Goal: Task Accomplishment & Management: Manage account settings

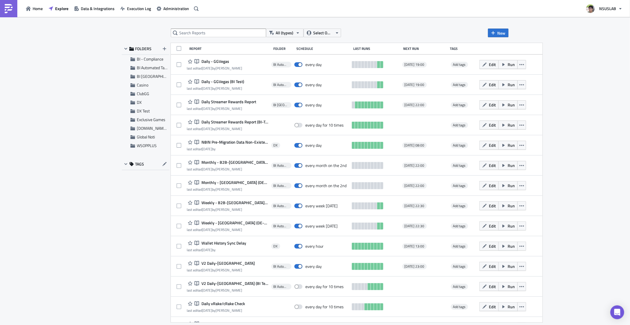
click at [129, 229] on div "FOLDERS BI - Compliance BI Automated Tableau Reporting BI Toronto Casino ClubGG…" at bounding box center [146, 183] width 48 height 280
click at [140, 103] on span "DX" at bounding box center [139, 102] width 5 height 6
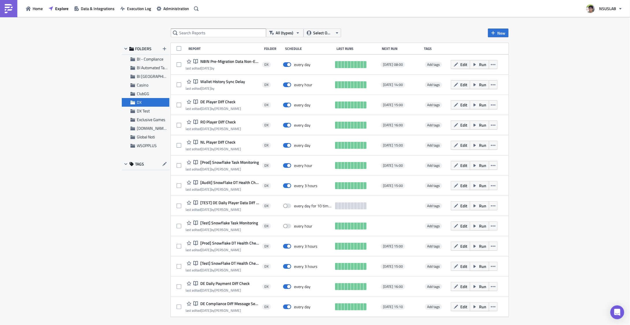
click at [230, 84] on span "Wallet History Sync Delay" at bounding box center [222, 81] width 46 height 5
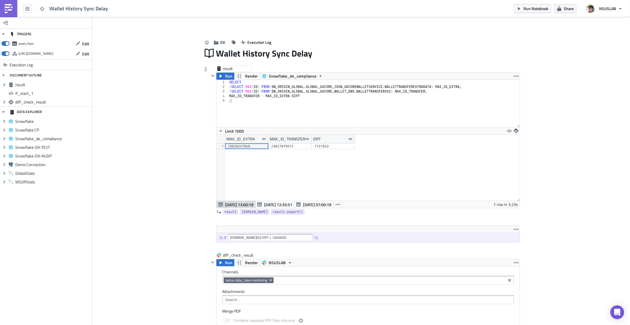
scroll to position [66, 304]
type textarea ";"
click at [316, 124] on div "SELECT ( SELECT MAX ( ID ) FROM DW_ORIGIN_GLOBAL . GLOBAL_GGCORE_JSON_GGCOREWAL…" at bounding box center [374, 108] width 292 height 57
click at [321, 76] on button "Snowflake_de_compliance" at bounding box center [292, 76] width 65 height 7
click at [346, 99] on div "SELECT ( SELECT MAX ( ID ) FROM DW_ORIGIN_GLOBAL . GLOBAL_GGCORE_JSON_GGCOREWAL…" at bounding box center [374, 108] width 292 height 57
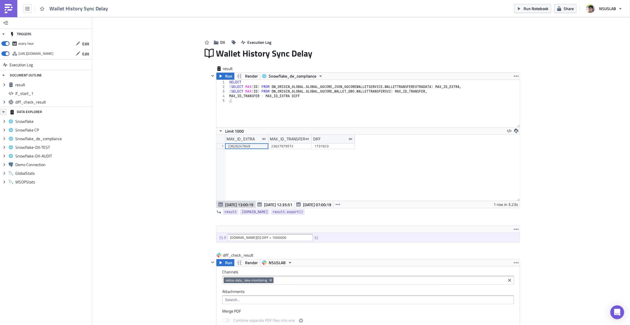
click at [5, 113] on icon "button" at bounding box center [3, 112] width 5 height 5
click at [5, 121] on icon "Expand group" at bounding box center [4, 121] width 5 height 5
click at [5, 121] on icon "Collapse group" at bounding box center [4, 121] width 5 height 5
click at [117, 146] on div "Add Image DX Execution Log Wallet History Sync Delay result Run Render Snowflak…" at bounding box center [361, 313] width 538 height 593
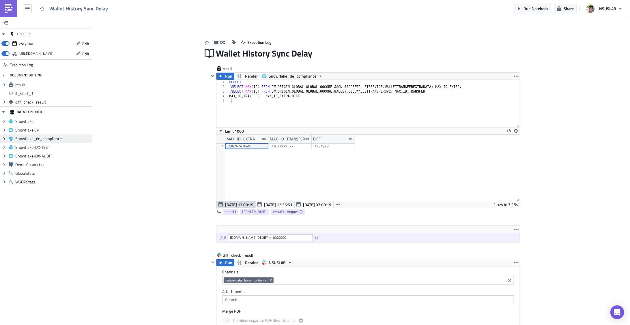
click at [5, 140] on icon "Expand group" at bounding box center [4, 139] width 5 height 5
click at [5, 137] on icon "Collapse group" at bounding box center [4, 139] width 5 height 5
click at [125, 156] on div "Add Image DX Execution Log Wallet History Sync Delay result Run Render Snowflak…" at bounding box center [361, 313] width 538 height 593
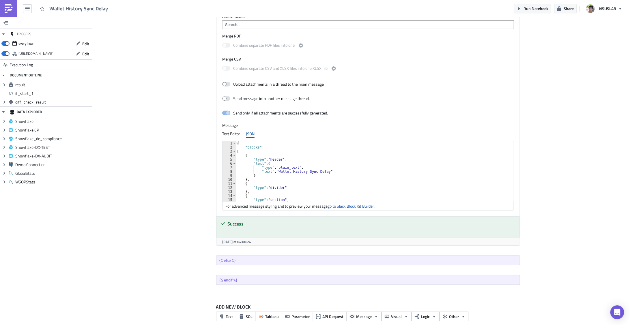
scroll to position [283, 0]
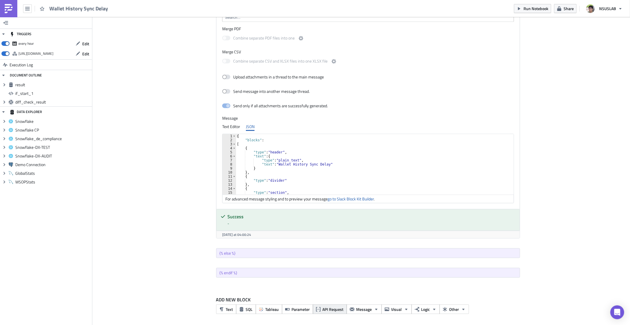
click at [341, 308] on span "API Request" at bounding box center [333, 310] width 21 height 6
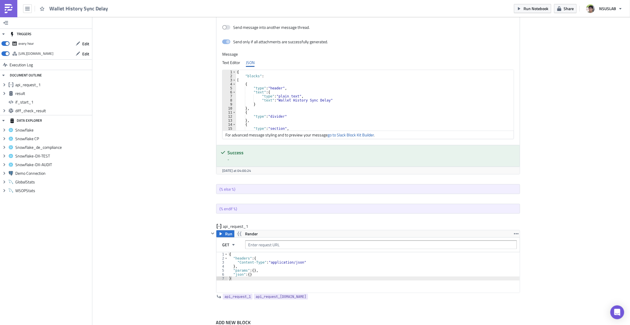
scroll to position [370, 0]
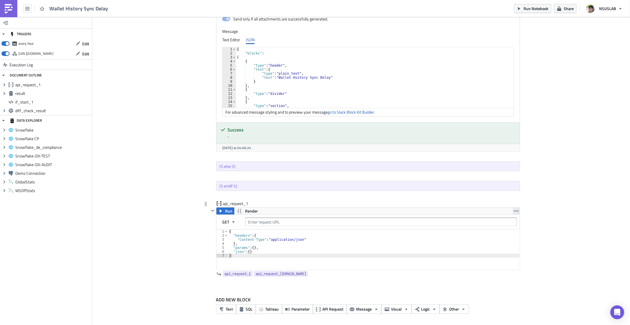
click at [517, 210] on button "button" at bounding box center [516, 211] width 7 height 7
click at [508, 239] on link "Remove" at bounding box center [514, 236] width 49 height 9
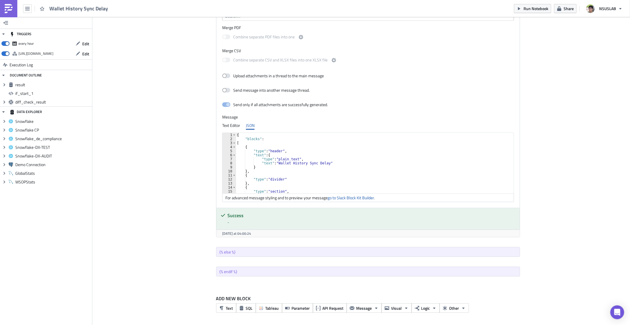
scroll to position [283, 0]
click at [432, 309] on icon "button" at bounding box center [434, 310] width 5 height 5
click at [383, 317] on div "Code Block" at bounding box center [381, 317] width 38 height 6
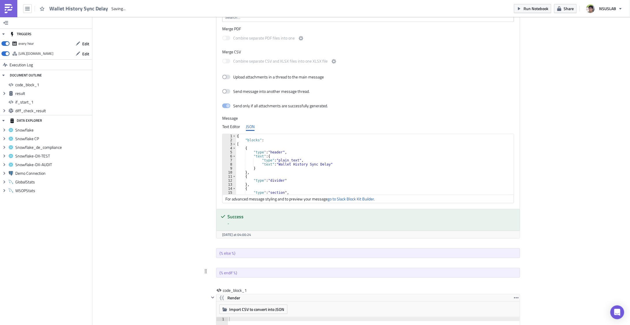
scroll to position [358, 0]
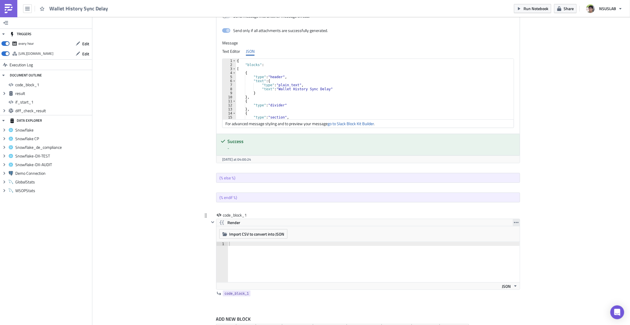
click at [516, 221] on icon "button" at bounding box center [516, 223] width 5 height 5
click at [511, 247] on div "Remove" at bounding box center [518, 248] width 38 height 6
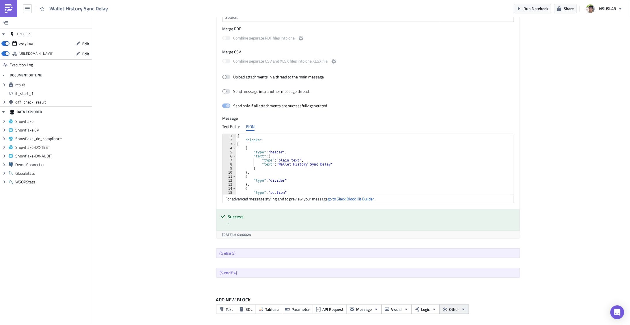
click at [461, 310] on icon "button" at bounding box center [463, 310] width 5 height 5
click at [501, 312] on div "Text SQL Tableau Parameter API Request Message Visual Logic Other" at bounding box center [368, 310] width 304 height 10
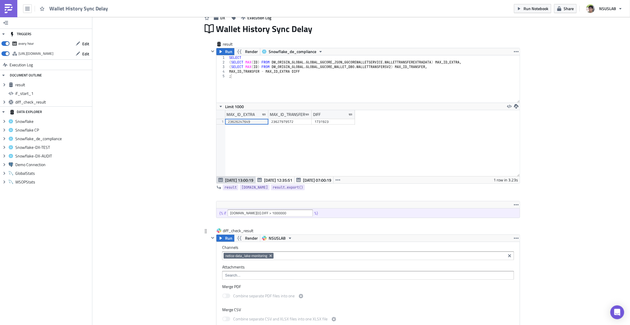
scroll to position [0, 0]
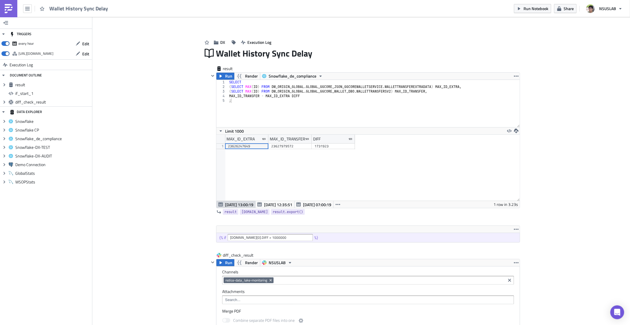
click at [178, 137] on div "Add Image DX Execution Log Wallet History Sync Delay result Run Render Snowflak…" at bounding box center [361, 313] width 538 height 593
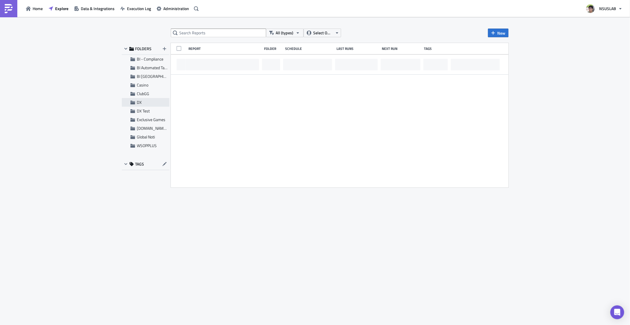
click at [139, 104] on span "DX" at bounding box center [139, 102] width 5 height 6
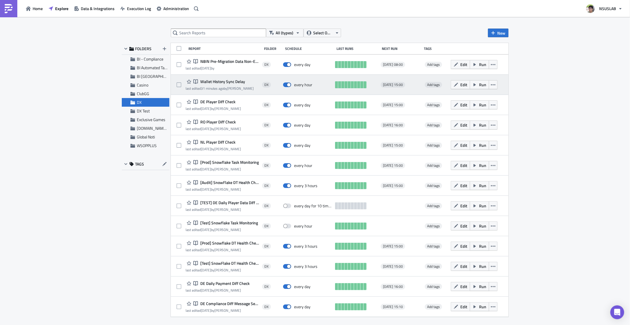
click at [222, 82] on span "Wallet History Sync Delay" at bounding box center [222, 81] width 46 height 5
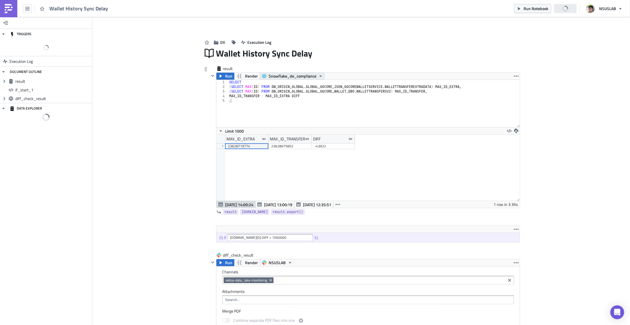
scroll to position [66, 304]
click at [320, 76] on icon "button" at bounding box center [321, 76] width 2 height 1
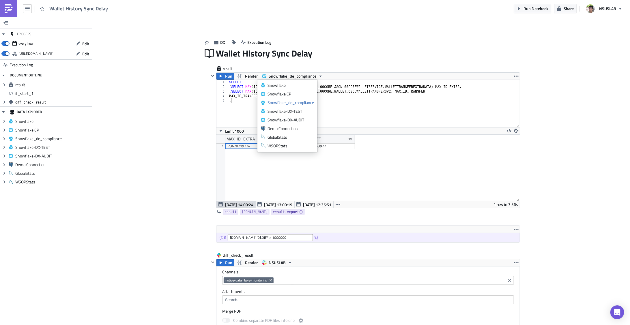
click at [165, 163] on div "Add Image DX Execution Log Wallet History Sync Delay result Run Render Snowflak…" at bounding box center [361, 313] width 538 height 593
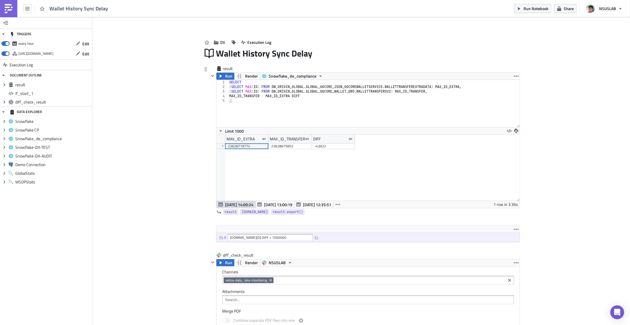
click at [244, 101] on div "SELECT ( SELECT MAX ( ID ) FROM DW_ORIGIN_GLOBAL . GLOBAL_GGCORE_JSON_GGCOREWAL…" at bounding box center [374, 108] width 292 height 57
drag, startPoint x: 251, startPoint y: 102, endPoint x: 249, endPoint y: 107, distance: 4.9
click at [250, 106] on div "SELECT ( SELECT MAX ( ID ) FROM DW_ORIGIN_GLOBAL . GLOBAL_GGCORE_JSON_GGCOREWAL…" at bounding box center [374, 108] width 292 height 57
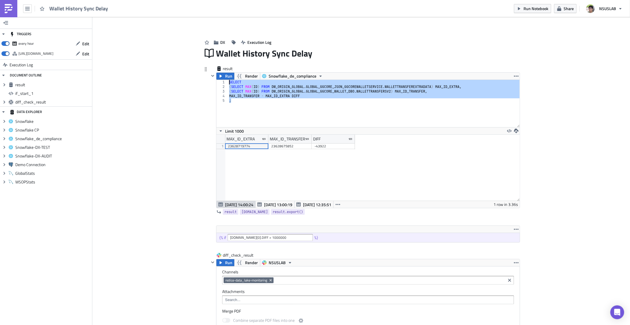
drag, startPoint x: 248, startPoint y: 107, endPoint x: 210, endPoint y: 82, distance: 46.0
click at [210, 82] on div "Run Render Snowflake_de_compliance ; 1 2 3 4 5 SELECT ( SELECT MAX ( ID ) FROM …" at bounding box center [364, 140] width 311 height 136
click at [177, 108] on div "Add Image DX Execution Log Wallet History Sync Delay result Run Render Snowflak…" at bounding box center [361, 313] width 538 height 593
click at [255, 95] on div "SELECT ( SELECT MAX ( ID ) FROM DW_ORIGIN_GLOBAL . GLOBAL_GGCORE_JSON_GGCOREWAL…" at bounding box center [374, 103] width 292 height 47
type textarea "MAX_ID_TRANSFER - MAX_ID_EXTRA DIFF"
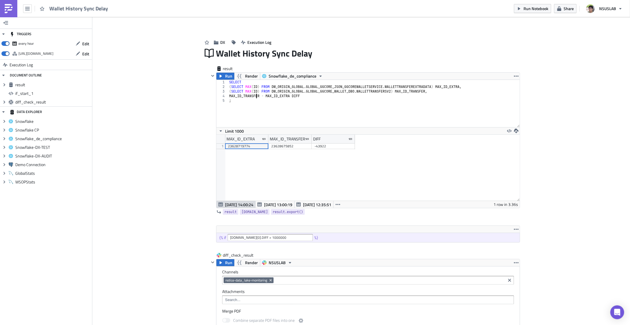
scroll to position [150, 0]
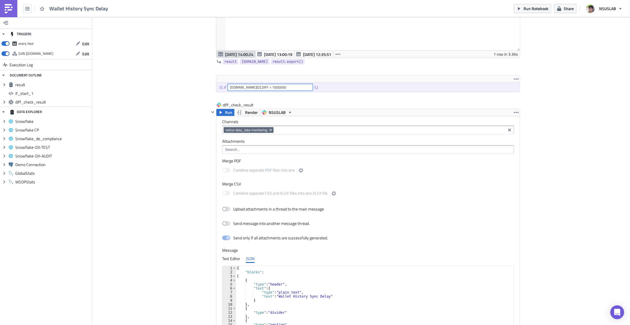
drag, startPoint x: 277, startPoint y: 86, endPoint x: 98, endPoint y: 92, distance: 179.1
click at [141, 88] on div "Add Image DX Execution Log Wallet History Sync Delay result Run Render Snowflak…" at bounding box center [361, 163] width 538 height 593
click at [156, 168] on div "Add Image DX Execution Log Wallet History Sync Delay result Run Render Snowflak…" at bounding box center [361, 163] width 538 height 593
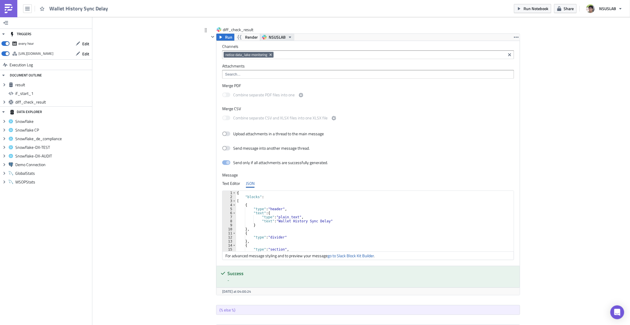
click at [290, 36] on button "NSUSLAB" at bounding box center [277, 37] width 34 height 7
click at [139, 77] on div "Add Image DX Execution Log Wallet History Sync Delay result Run Render Snowflak…" at bounding box center [361, 87] width 538 height 593
click at [29, 9] on icon "button" at bounding box center [27, 8] width 5 height 3
click at [47, 42] on div "Explore" at bounding box center [52, 40] width 38 height 6
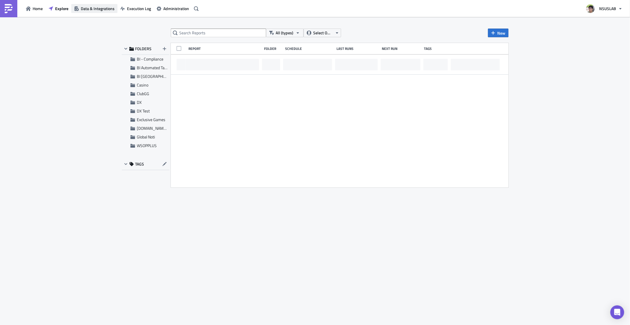
click at [103, 10] on span "Data & Integrations" at bounding box center [98, 8] width 34 height 6
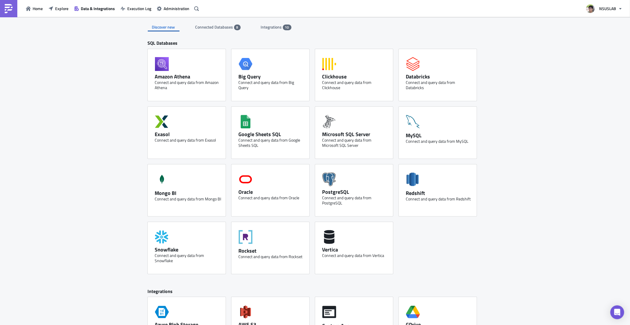
click at [208, 24] on span "Connected Databases" at bounding box center [215, 27] width 39 height 6
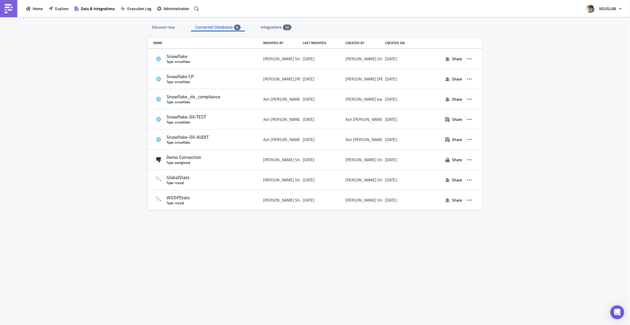
click at [262, 27] on span "Integrations" at bounding box center [272, 27] width 22 height 6
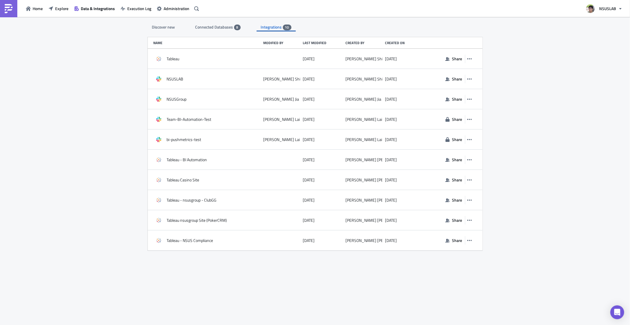
drag, startPoint x: 72, startPoint y: 100, endPoint x: 80, endPoint y: 96, distance: 9.6
click at [72, 99] on div "Discover new Connected Databases 8 Integrations 10 SQL Databases Amazon Athena …" at bounding box center [315, 171] width 630 height 309
click at [172, 30] on div "Discover new" at bounding box center [164, 27] width 32 height 9
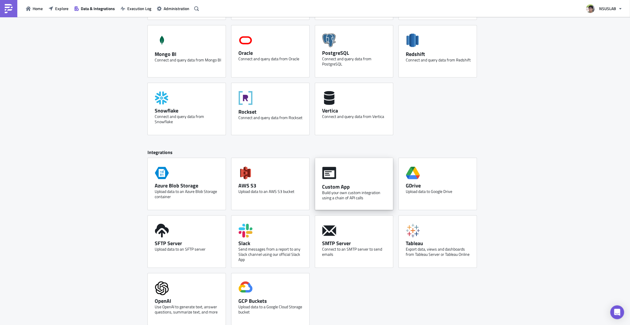
scroll to position [144, 0]
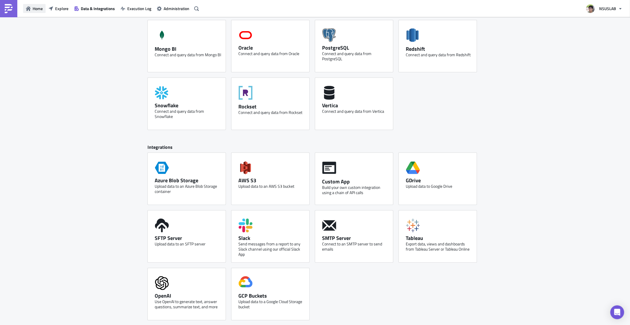
click at [34, 8] on span "Home" at bounding box center [38, 8] width 10 height 6
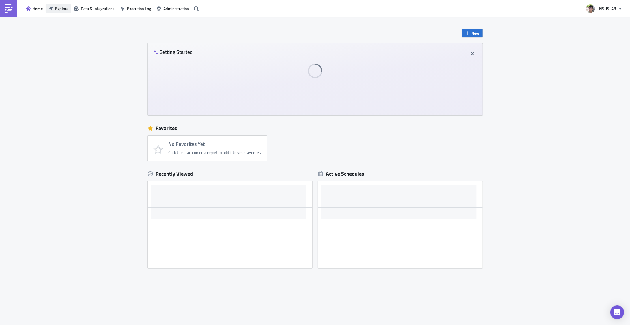
click at [66, 10] on span "Explore" at bounding box center [61, 8] width 13 height 6
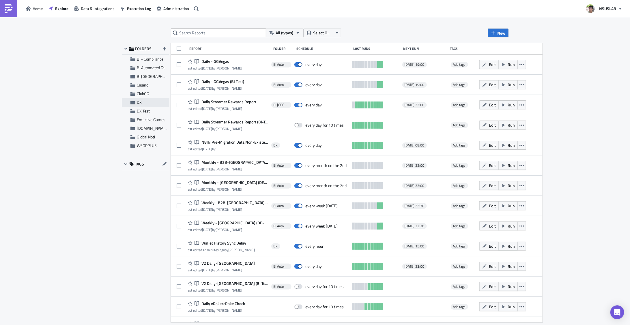
click at [139, 107] on div "DX Test" at bounding box center [146, 111] width 48 height 9
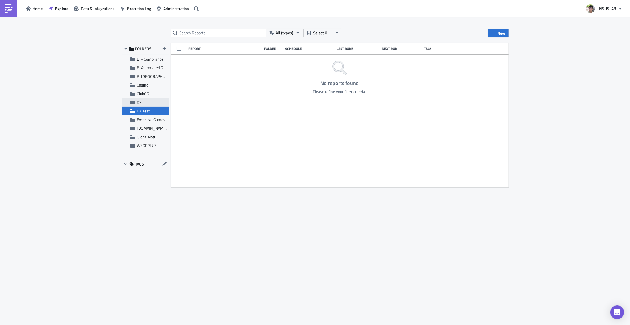
click at [139, 102] on span "DX" at bounding box center [139, 102] width 5 height 6
click at [87, 113] on div "All (types) Select Owner New FOLDERS BI - Compliance BI Automated Tableau Repor…" at bounding box center [315, 171] width 630 height 309
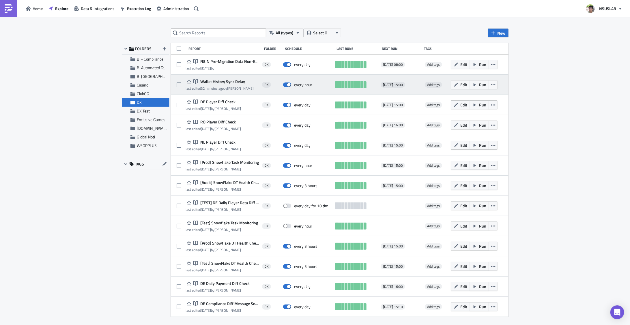
click at [226, 83] on span "Wallet History Sync Delay" at bounding box center [222, 81] width 46 height 5
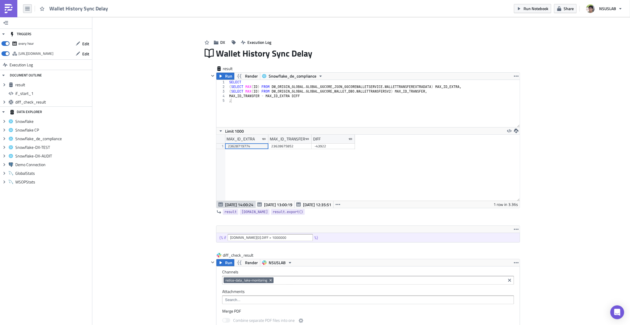
click at [30, 8] on button "button" at bounding box center [27, 8] width 9 height 9
click at [31, 9] on button "button" at bounding box center [27, 8] width 9 height 9
click at [29, 9] on icon "button" at bounding box center [27, 8] width 5 height 5
click at [38, 33] on div "Home" at bounding box center [52, 32] width 38 height 6
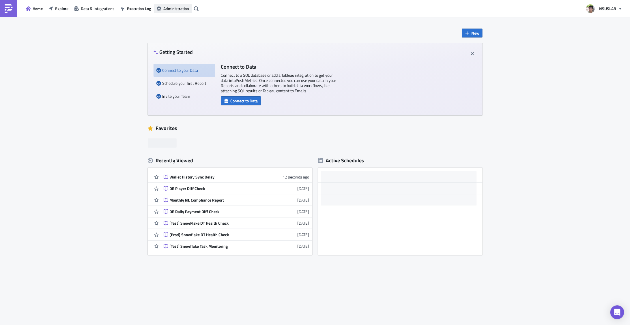
click at [182, 8] on span "Administration" at bounding box center [176, 8] width 26 height 6
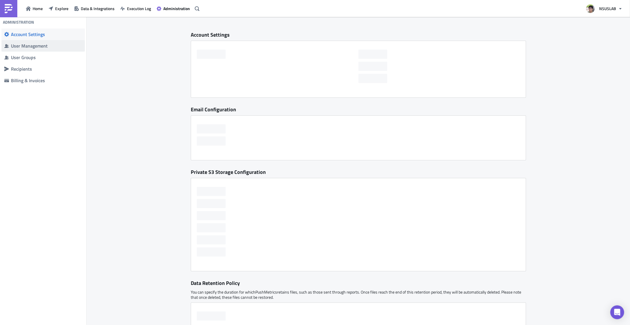
click at [33, 46] on div "User Management" at bounding box center [46, 46] width 71 height 6
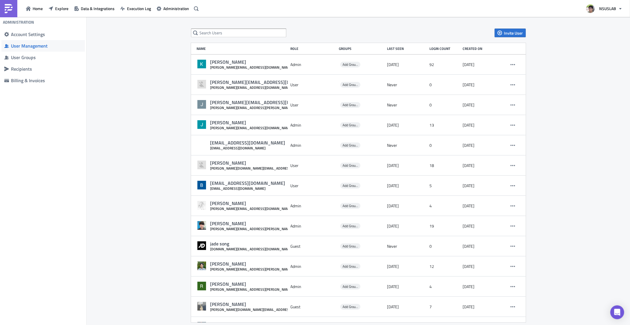
click at [164, 83] on div "Invite User Name Role Groups Last Seen Login Count Created on Kyle Shin kyle.sh…" at bounding box center [359, 175] width 544 height 317
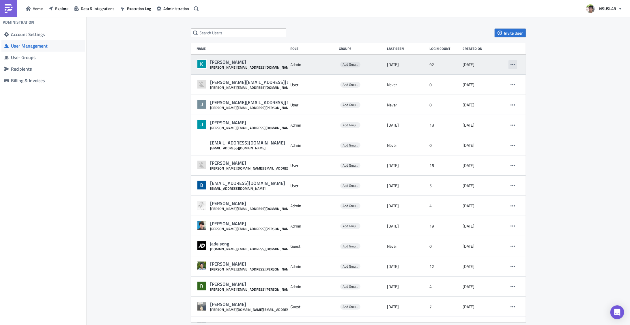
click at [510, 62] on button "button" at bounding box center [513, 64] width 9 height 9
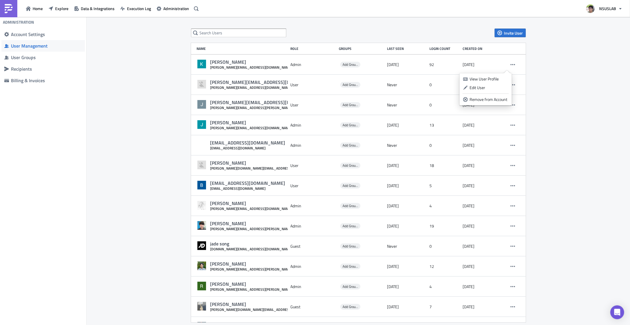
click at [158, 81] on div "Invite User Name Role Groups Last Seen Login Count Created on Kyle Shin kyle.sh…" at bounding box center [359, 175] width 544 height 317
click at [36, 59] on div "User Groups" at bounding box center [46, 58] width 71 height 6
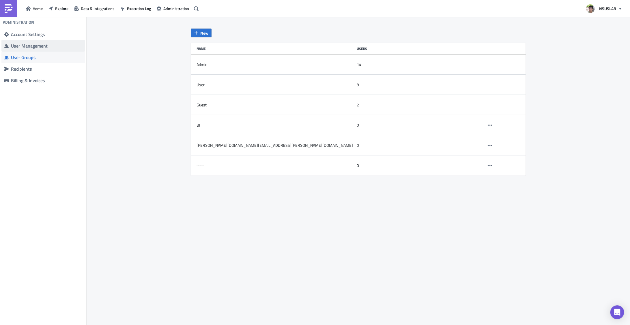
click at [19, 48] on div "User Management" at bounding box center [46, 46] width 71 height 6
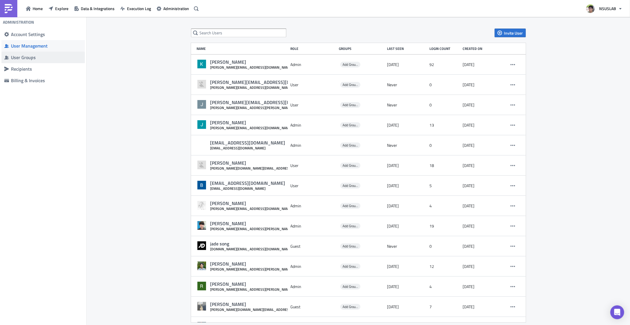
click at [29, 59] on div "User Groups" at bounding box center [46, 58] width 71 height 6
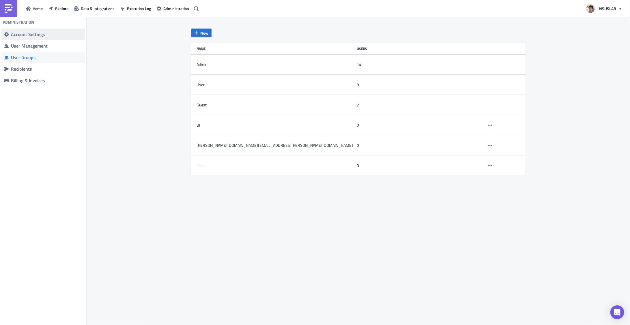
click at [36, 35] on div "Account Settings" at bounding box center [46, 34] width 71 height 6
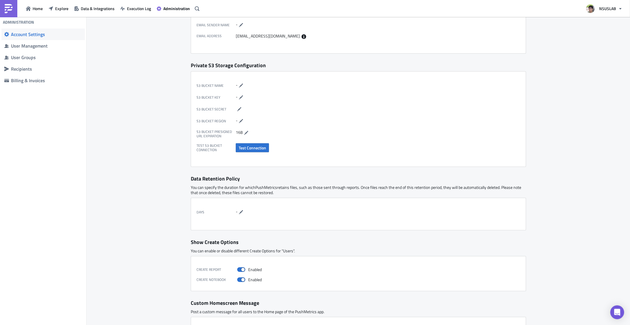
scroll to position [125, 0]
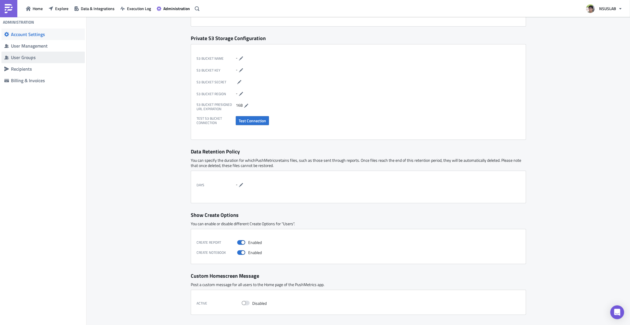
click at [25, 56] on div "User Groups" at bounding box center [46, 58] width 71 height 6
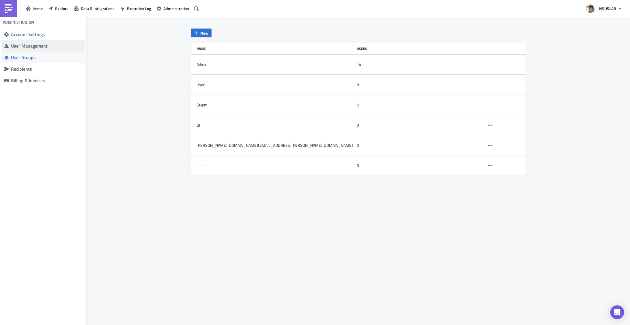
click at [30, 46] on div "User Management" at bounding box center [46, 46] width 71 height 6
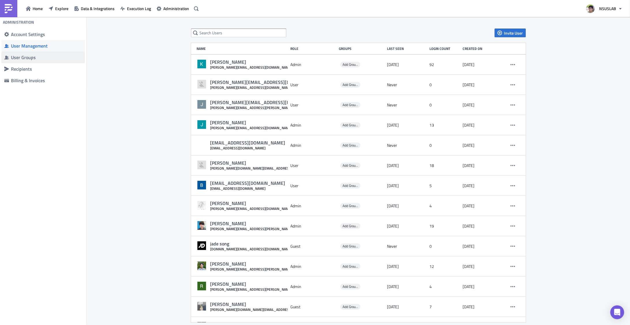
click at [30, 59] on div "User Groups" at bounding box center [46, 58] width 71 height 6
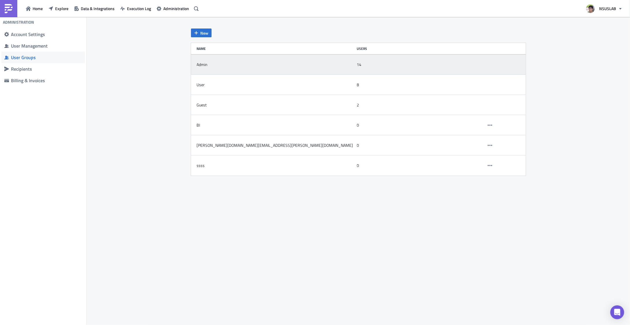
click at [240, 67] on div "Admin" at bounding box center [275, 65] width 157 height 12
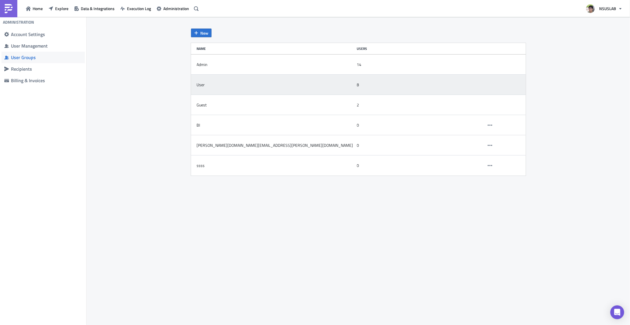
click at [223, 85] on div "User" at bounding box center [275, 85] width 157 height 12
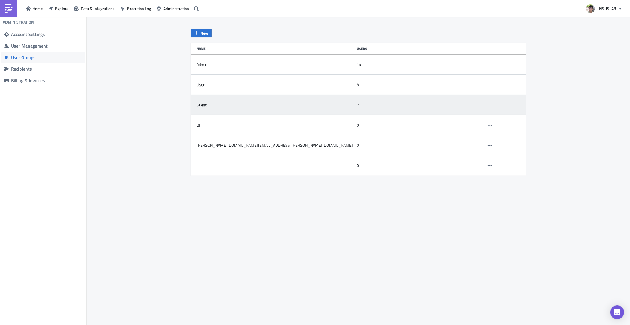
click at [216, 105] on div "Guest" at bounding box center [275, 105] width 157 height 12
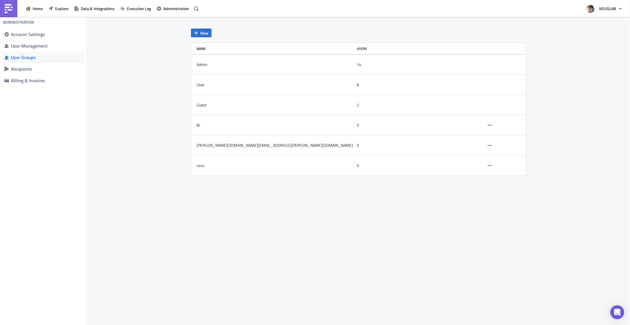
click at [206, 28] on div "New Name Users Admin 14 User 8 Guest 2 BI 0 shawn.kim@nsuslab.com 0 ssss 0" at bounding box center [359, 171] width 544 height 309
click at [206, 36] on button "New" at bounding box center [201, 33] width 21 height 9
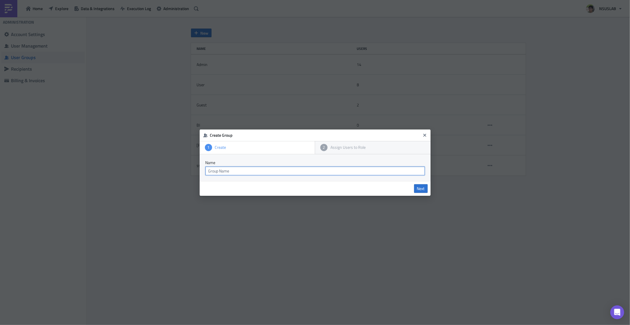
drag, startPoint x: 253, startPoint y: 169, endPoint x: 247, endPoint y: 175, distance: 8.2
click at [250, 173] on input "text" at bounding box center [315, 171] width 219 height 9
click at [246, 175] on div "Name Next" at bounding box center [315, 175] width 231 height 42
click at [243, 169] on input "text" at bounding box center [315, 171] width 219 height 9
type input "testgroup"
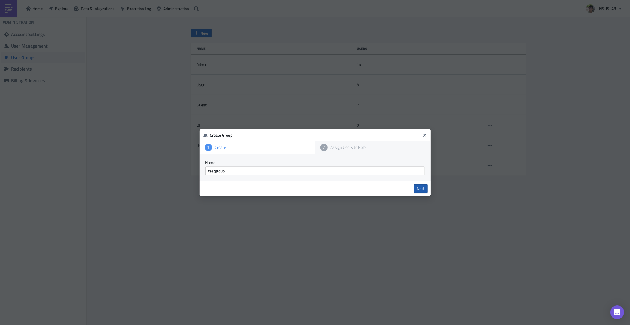
click at [422, 188] on span "Next" at bounding box center [421, 188] width 8 height 5
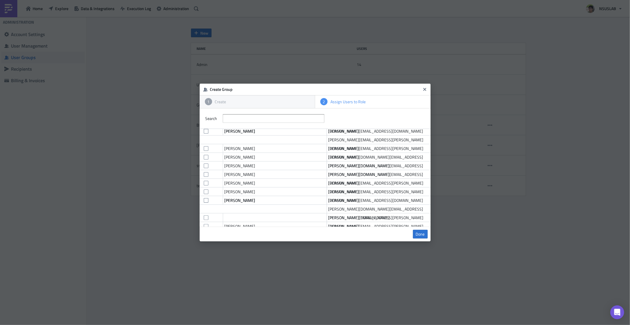
scroll to position [113, 0]
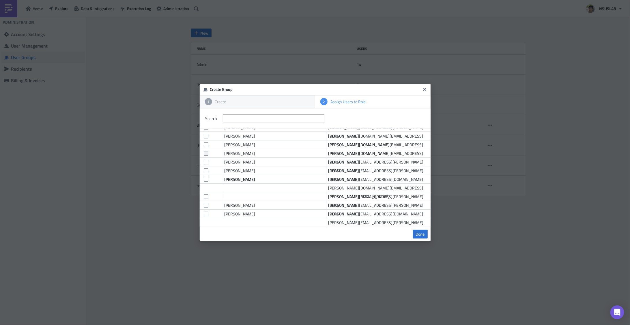
click at [209, 149] on label at bounding box center [206, 153] width 10 height 9
click at [206, 150] on input "checkbox" at bounding box center [204, 152] width 4 height 4
checkbox input "true"
click at [420, 232] on span "Done" at bounding box center [420, 234] width 9 height 5
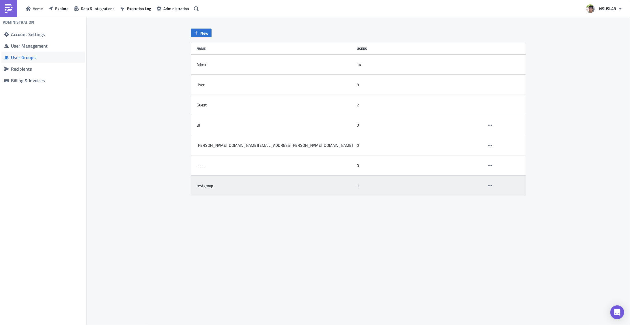
click at [220, 191] on div "testgroup" at bounding box center [275, 186] width 157 height 12
click at [489, 187] on icon "button" at bounding box center [490, 186] width 5 height 5
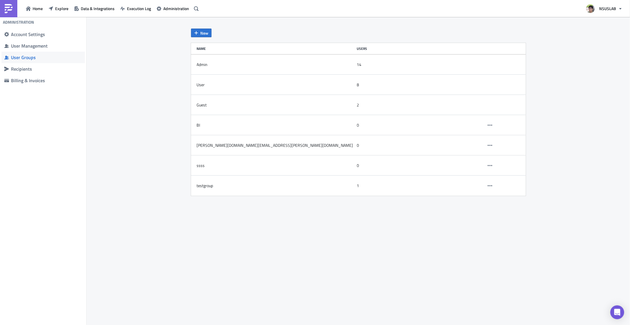
click at [275, 208] on div "New Name Users Admin 14 User 8 Guest 2 BI 0 shawn.kim@nsuslab.com 0 ssss 0 test…" at bounding box center [358, 172] width 347 height 286
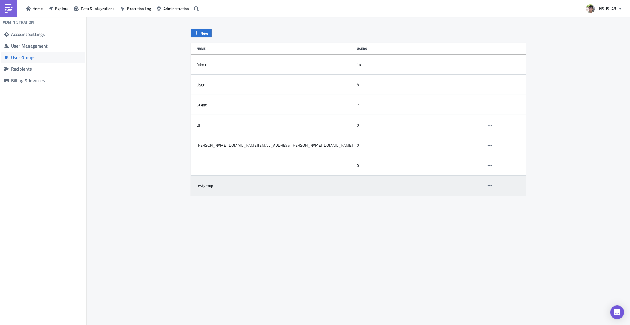
click at [219, 182] on div "testgroup" at bounding box center [275, 186] width 157 height 12
click at [489, 187] on icon "button" at bounding box center [490, 186] width 5 height 5
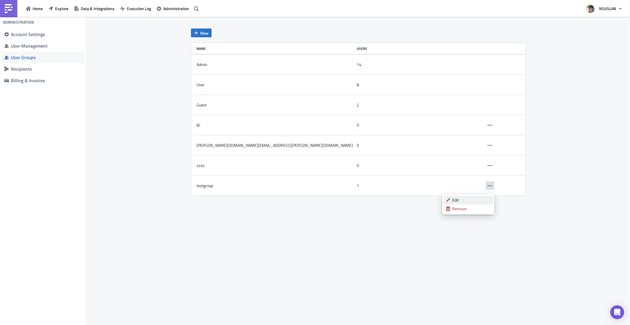
click at [474, 199] on div "Edit" at bounding box center [472, 201] width 38 height 6
click at [21, 57] on div "User Groups" at bounding box center [46, 58] width 71 height 6
click at [21, 49] on span "User Management" at bounding box center [42, 46] width 83 height 12
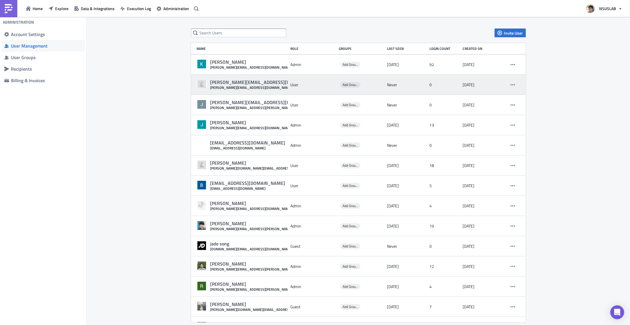
click at [291, 81] on div "User" at bounding box center [314, 85] width 46 height 10
click at [266, 87] on div "justin.park@nsuslab.com justin.park@nsuslab.com" at bounding box center [242, 85] width 91 height 10
click at [511, 83] on icon "button" at bounding box center [513, 85] width 5 height 5
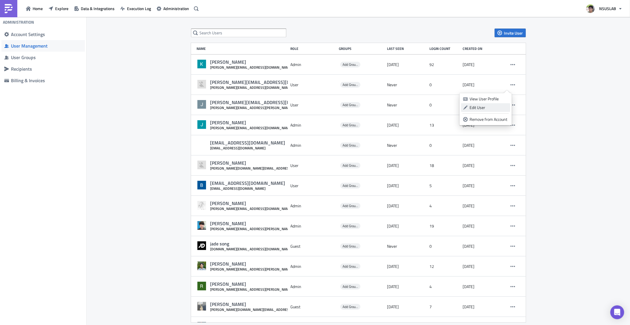
click at [485, 108] on div "Edit User" at bounding box center [489, 108] width 38 height 6
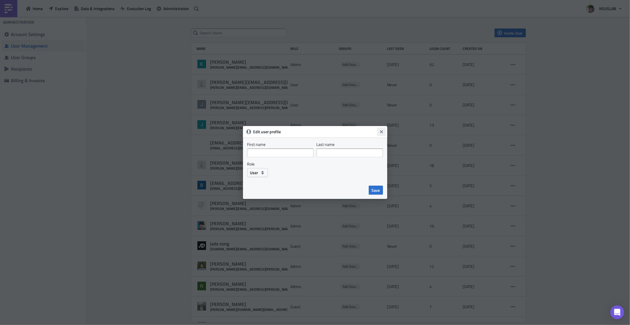
click at [381, 133] on icon "Close" at bounding box center [381, 132] width 5 height 5
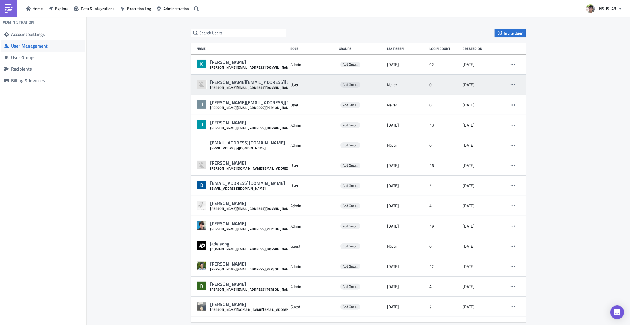
click at [228, 88] on div "[PERSON_NAME][EMAIL_ADDRESS][DOMAIN_NAME]" at bounding box center [266, 87] width 111 height 4
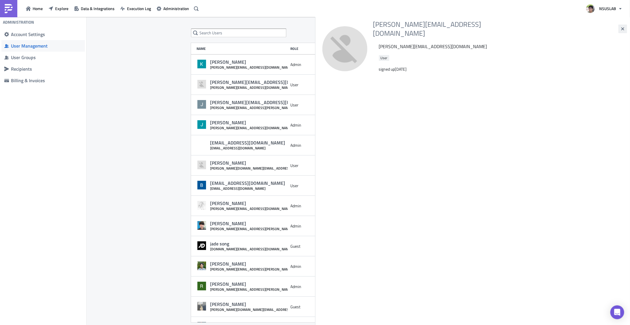
click at [621, 27] on icon "button" at bounding box center [623, 29] width 5 height 5
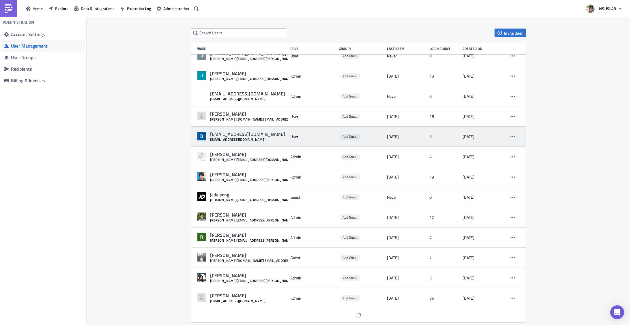
scroll to position [35, 0]
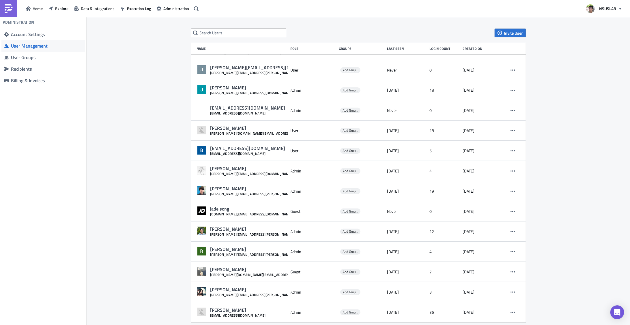
click at [128, 137] on div "Invite User Name Role Groups Last Seen Login Count Created on Kyle Shin kyle.sh…" at bounding box center [359, 175] width 544 height 317
click at [104, 10] on span "Data & Integrations" at bounding box center [98, 8] width 34 height 6
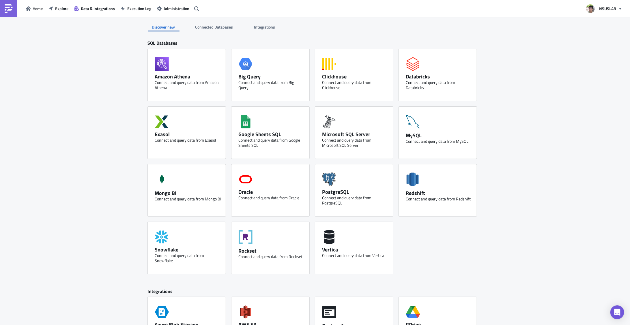
click at [205, 27] on span "Connected Databases" at bounding box center [215, 27] width 39 height 6
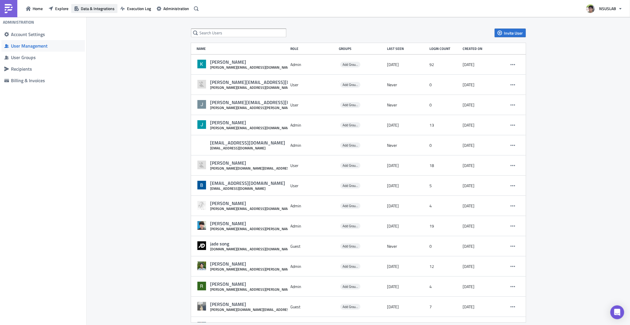
click at [90, 8] on span "Data & Integrations" at bounding box center [98, 8] width 34 height 6
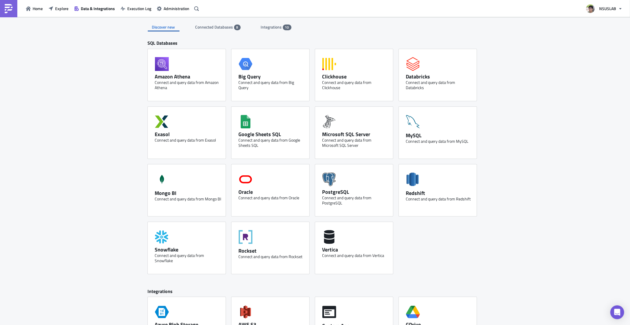
click at [94, 146] on div "Discover new Connected Databases 8 Integrations 10 SQL Databases Amazon Athena …" at bounding box center [315, 244] width 630 height 454
click at [225, 27] on span "Connected Databases" at bounding box center [215, 27] width 39 height 6
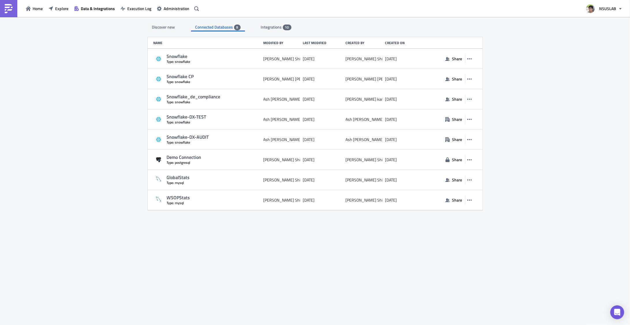
click at [134, 98] on div "Discover new Connected Databases 8 Integrations 10 SQL Databases Amazon Athena …" at bounding box center [315, 171] width 630 height 309
click at [105, 106] on div "Discover new Connected Databases 8 Integrations 10 SQL Databases Amazon Athena …" at bounding box center [315, 171] width 630 height 309
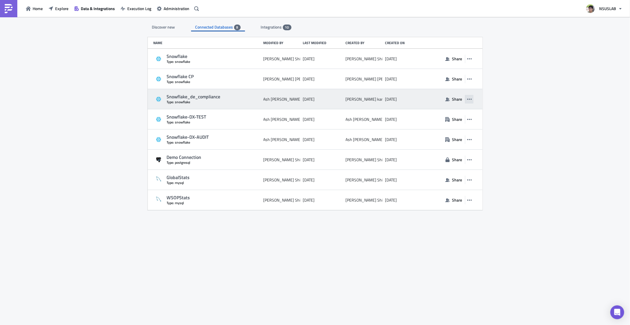
click at [471, 100] on icon "button" at bounding box center [470, 99] width 5 height 5
click at [472, 100] on icon "button" at bounding box center [470, 99] width 5 height 5
click at [461, 97] on span "Share" at bounding box center [457, 99] width 10 height 6
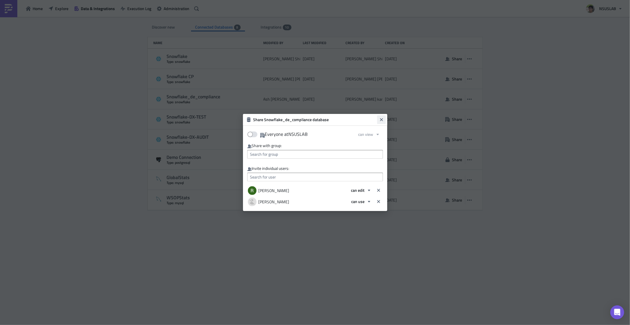
click at [383, 120] on icon "Close" at bounding box center [381, 120] width 5 height 5
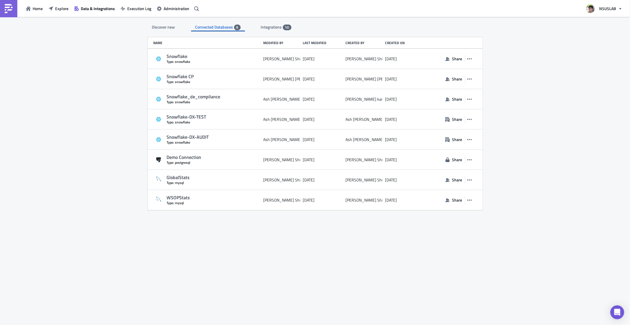
click at [35, 4] on div "Home Explore Data & Integrations Execution Log Administration" at bounding box center [100, 8] width 201 height 17
click at [34, 8] on span "Home" at bounding box center [38, 8] width 10 height 6
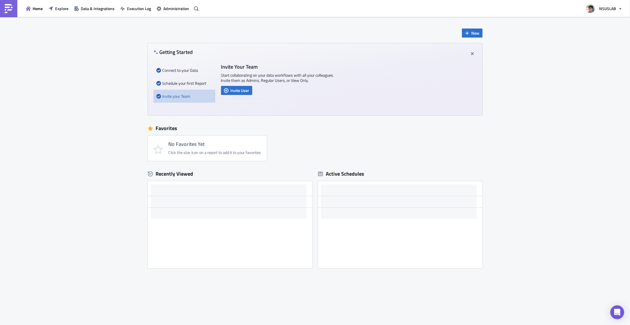
click at [8, 12] on img at bounding box center [8, 8] width 9 height 9
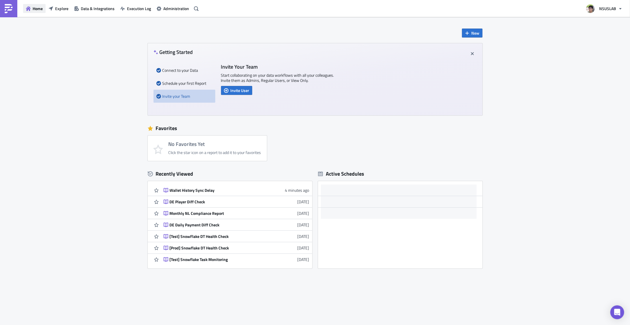
click at [37, 13] on button "Home" at bounding box center [34, 8] width 23 height 9
click at [60, 11] on span "Explore" at bounding box center [61, 8] width 13 height 6
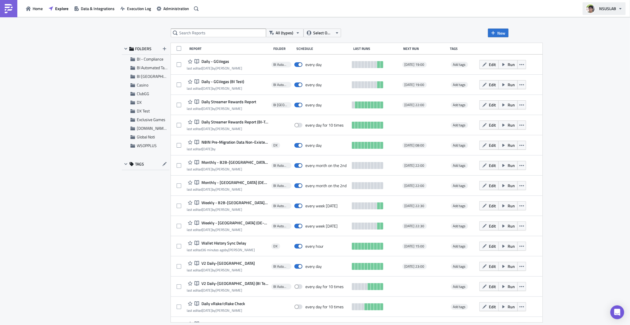
click at [619, 11] on button "NSUSLAB" at bounding box center [604, 8] width 43 height 13
click at [568, 134] on div "All (types) Select Owner New FOLDERS BI - Compliance BI Automated Tableau Repor…" at bounding box center [315, 171] width 630 height 309
click at [183, 8] on span "Administration" at bounding box center [176, 8] width 26 height 6
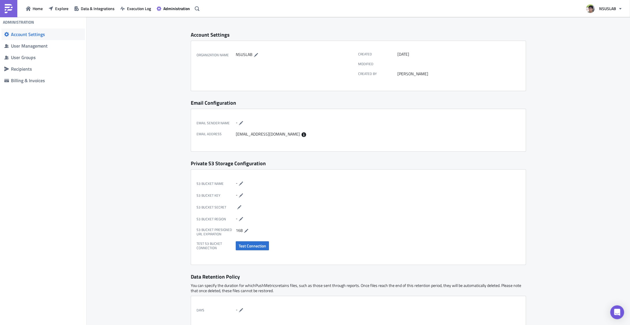
click at [22, 81] on div "Billing & Invoices" at bounding box center [46, 81] width 71 height 6
click at [36, 51] on span "User Management" at bounding box center [42, 46] width 83 height 12
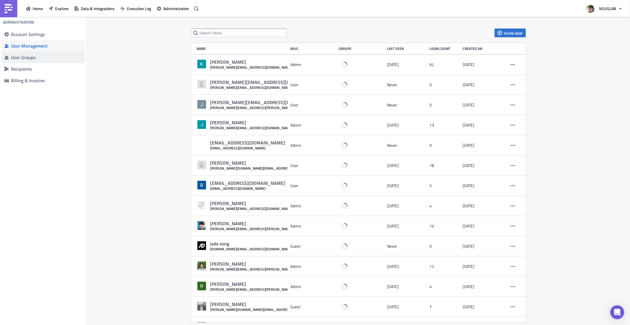
click at [26, 58] on div "User Groups" at bounding box center [46, 58] width 71 height 6
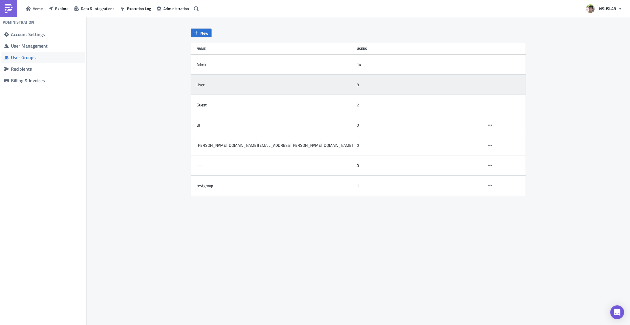
click at [214, 88] on div "User" at bounding box center [275, 85] width 157 height 12
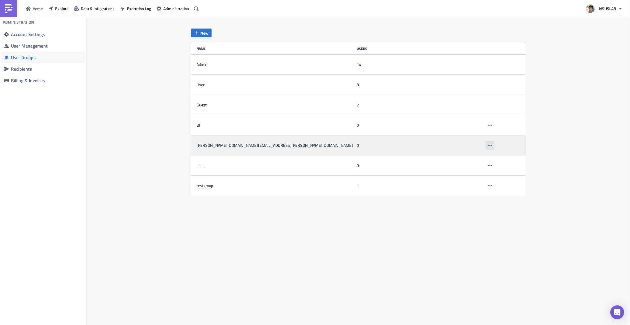
click at [494, 145] on button "button" at bounding box center [490, 145] width 9 height 9
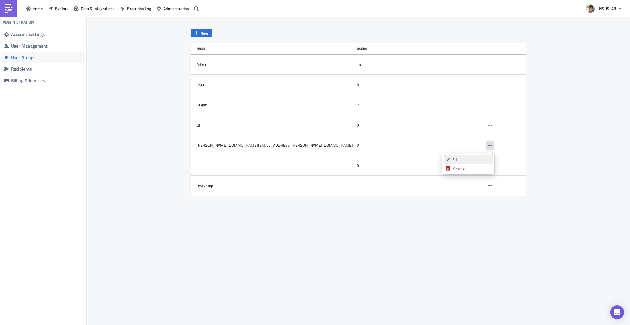
click at [465, 161] on div "Edit" at bounding box center [472, 160] width 38 height 6
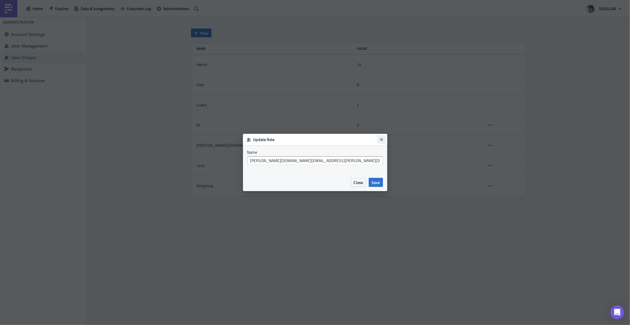
click at [380, 140] on icon "Close" at bounding box center [381, 139] width 5 height 5
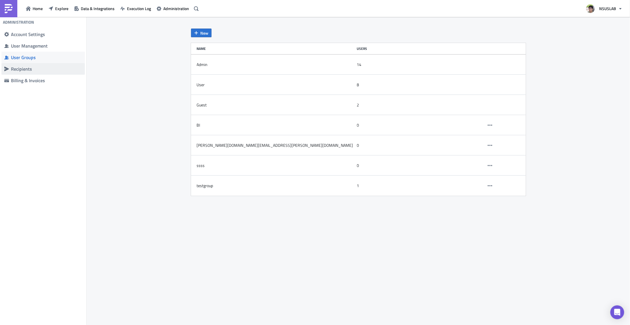
click at [31, 69] on div "Recipients" at bounding box center [46, 69] width 71 height 6
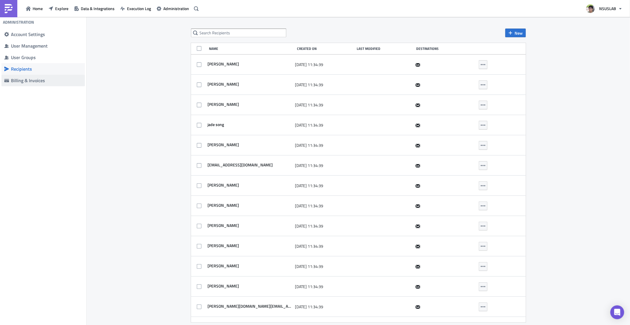
click at [25, 77] on link "Billing & Invoices" at bounding box center [42, 81] width 83 height 12
click at [165, 11] on span "Administration" at bounding box center [176, 8] width 26 height 6
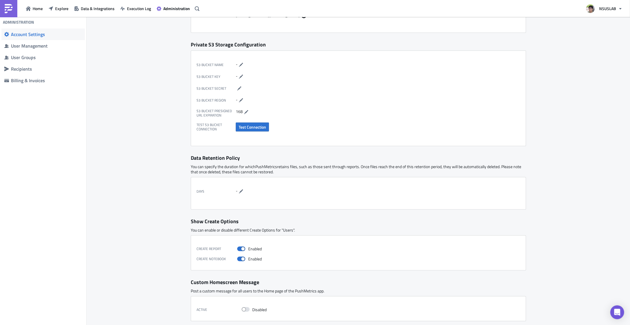
scroll to position [125, 0]
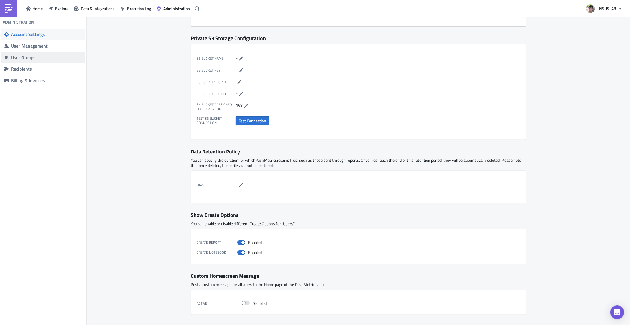
click at [23, 56] on div "User Groups" at bounding box center [46, 58] width 71 height 6
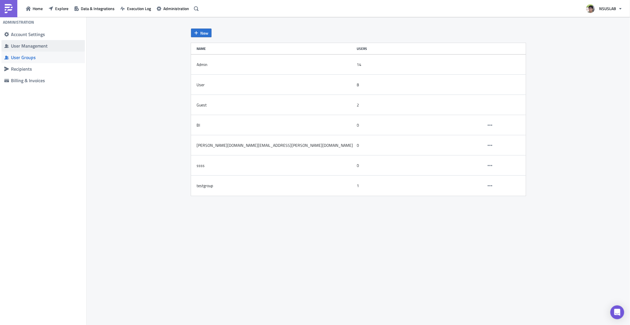
click at [34, 46] on div "User Management" at bounding box center [46, 46] width 71 height 6
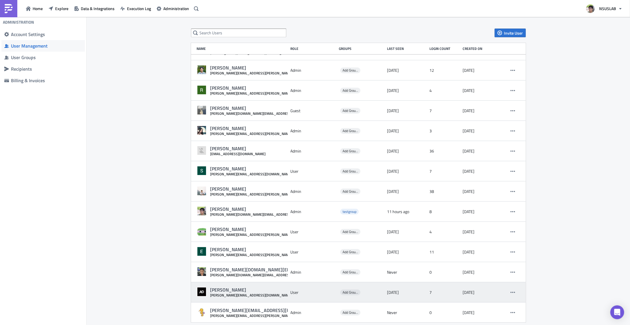
scroll to position [8, 0]
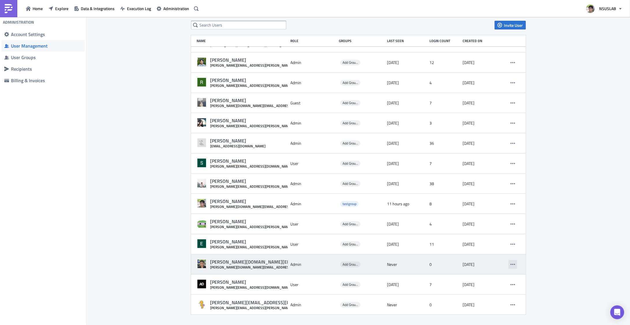
click at [511, 265] on button "button" at bounding box center [513, 264] width 9 height 9
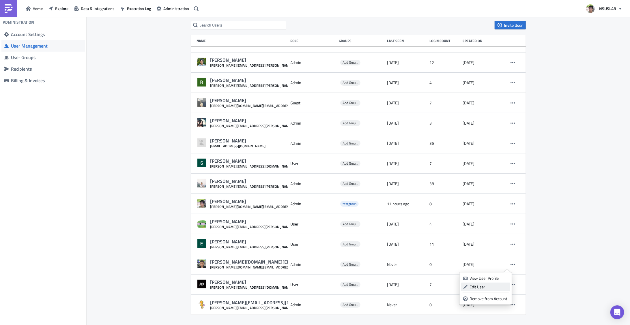
click at [477, 286] on div "Edit User" at bounding box center [489, 287] width 38 height 6
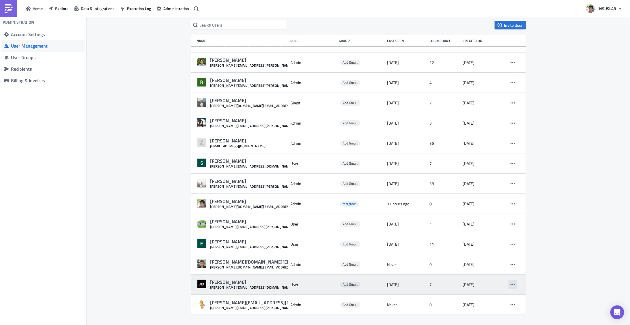
click at [511, 285] on icon "button" at bounding box center [513, 285] width 5 height 5
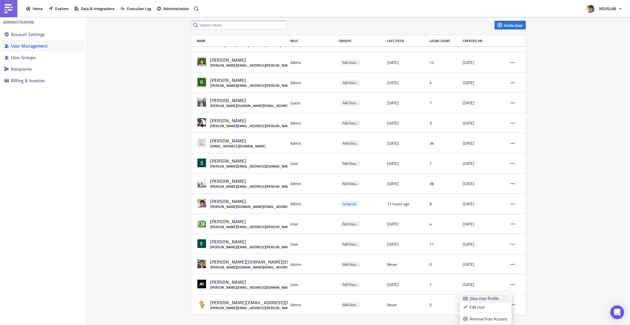
click at [481, 298] on div "View User Profile" at bounding box center [489, 299] width 38 height 6
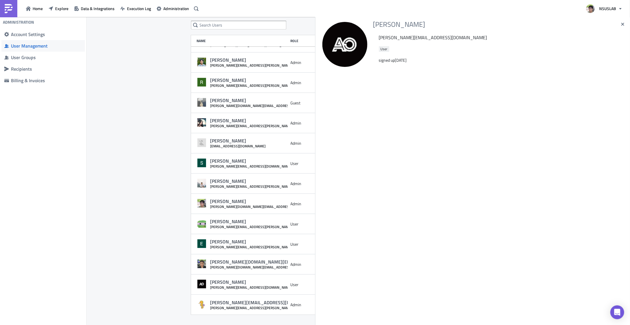
click at [410, 105] on div at bounding box center [473, 199] width 315 height 254
click at [622, 24] on icon "button" at bounding box center [623, 24] width 5 height 5
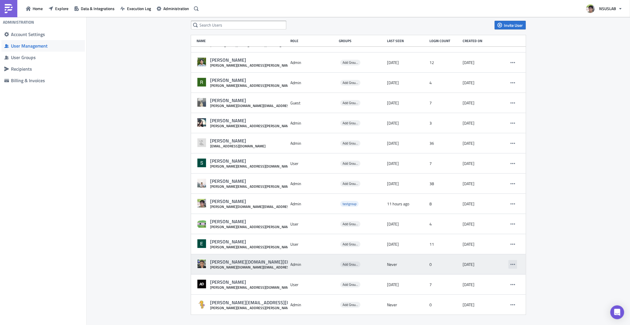
click at [509, 265] on button "button" at bounding box center [513, 264] width 9 height 9
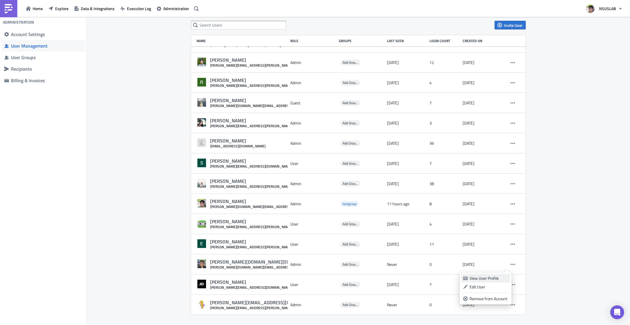
click at [482, 277] on div "View User Profile" at bounding box center [489, 279] width 38 height 6
click at [50, 10] on icon "button" at bounding box center [51, 8] width 5 height 5
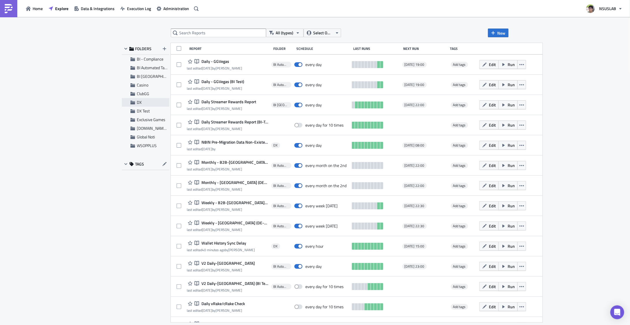
click at [142, 102] on span "DX" at bounding box center [152, 102] width 31 height 5
